Goal: Task Accomplishment & Management: Use online tool/utility

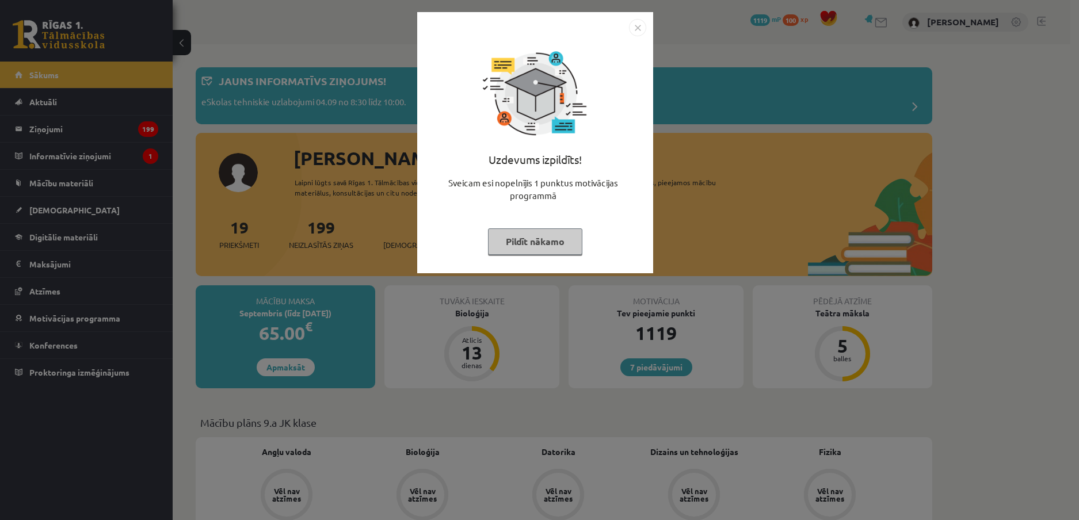
click at [532, 248] on button "Pildīt nākamo" at bounding box center [535, 242] width 94 height 26
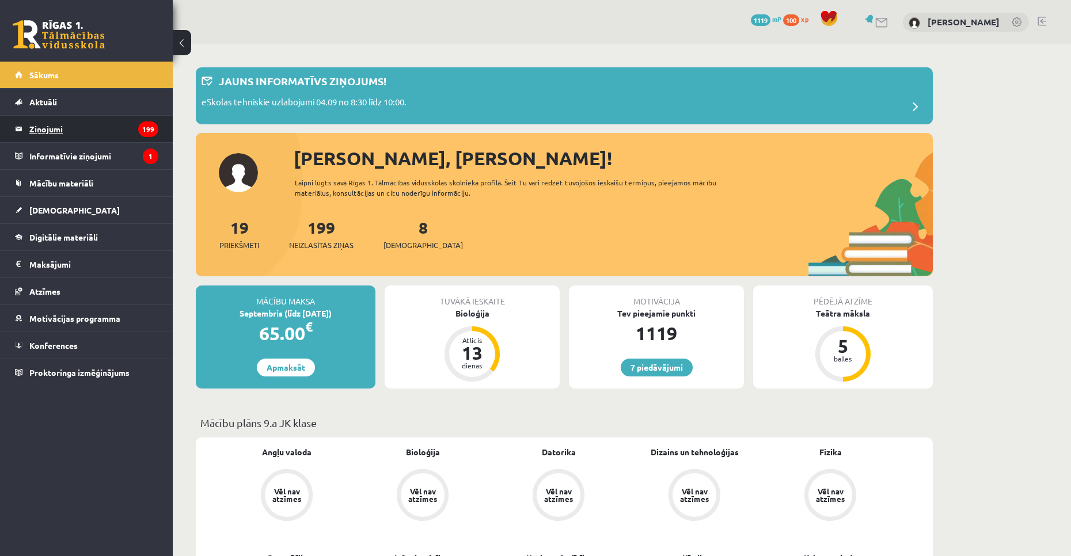
click at [71, 129] on legend "Ziņojumi 199" at bounding box center [93, 129] width 129 height 26
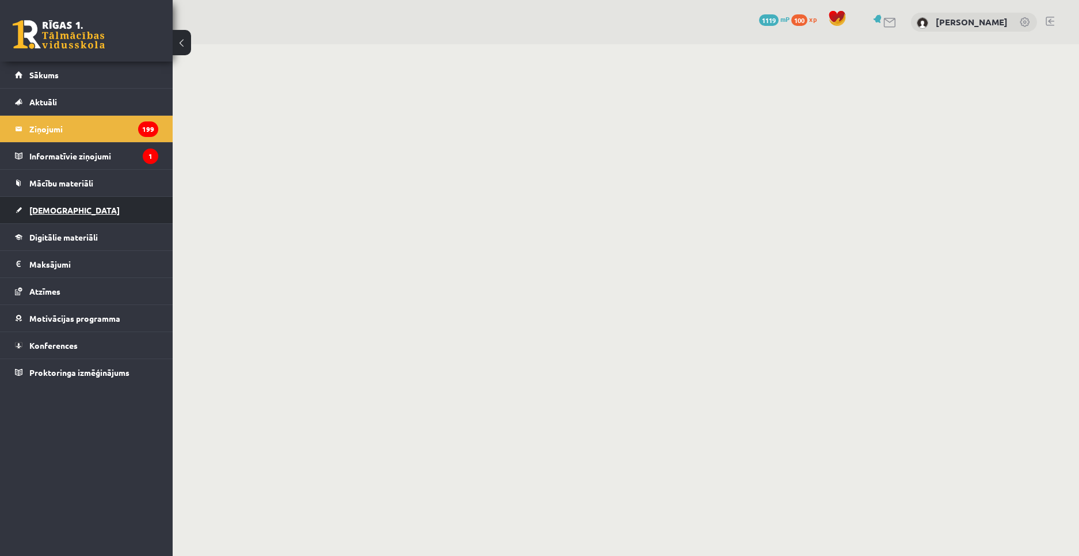
click at [66, 215] on link "[DEMOGRAPHIC_DATA]" at bounding box center [86, 210] width 143 height 26
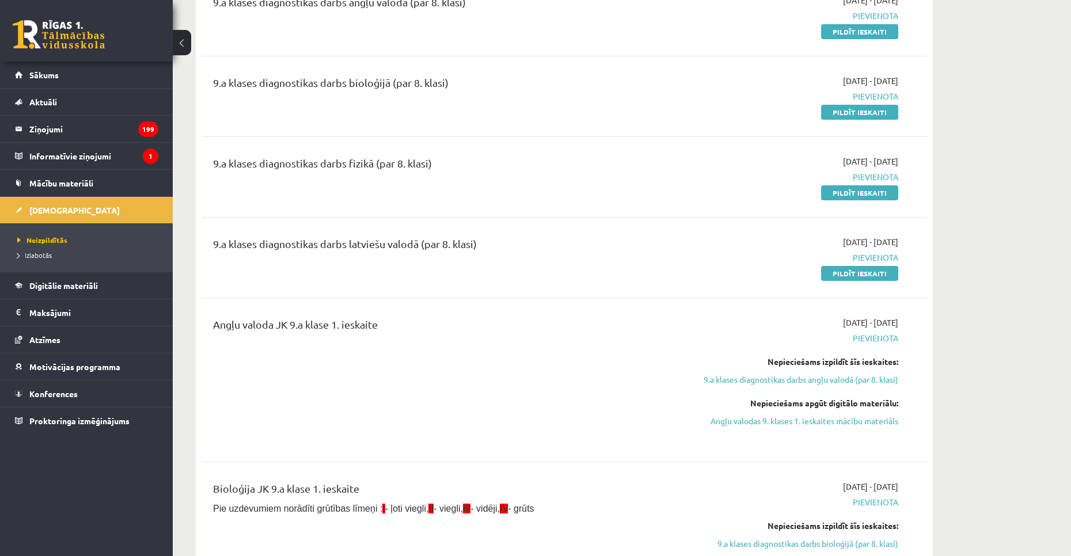
scroll to position [173, 0]
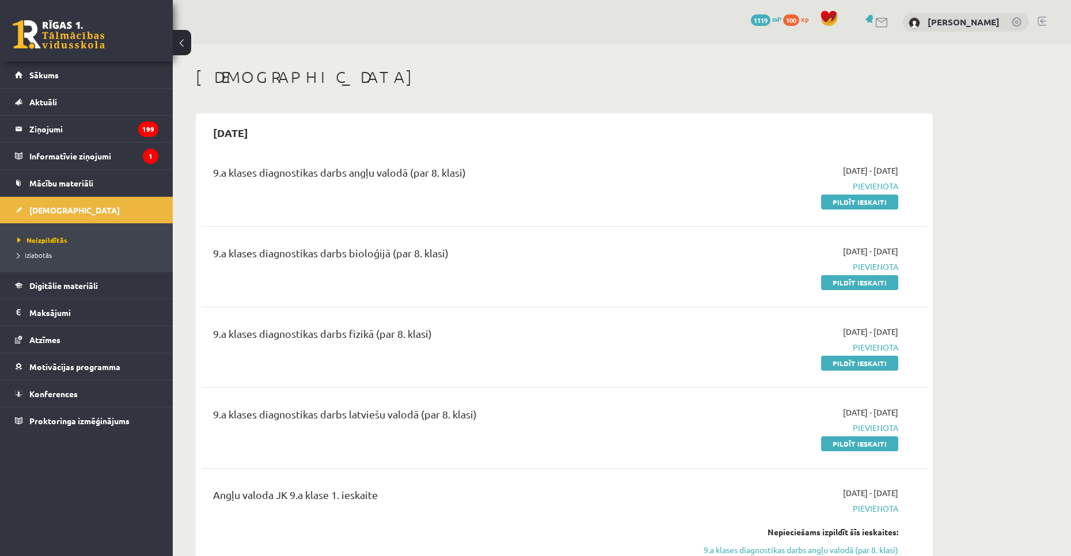
scroll to position [173, 0]
